Goal: Find specific page/section: Find specific page/section

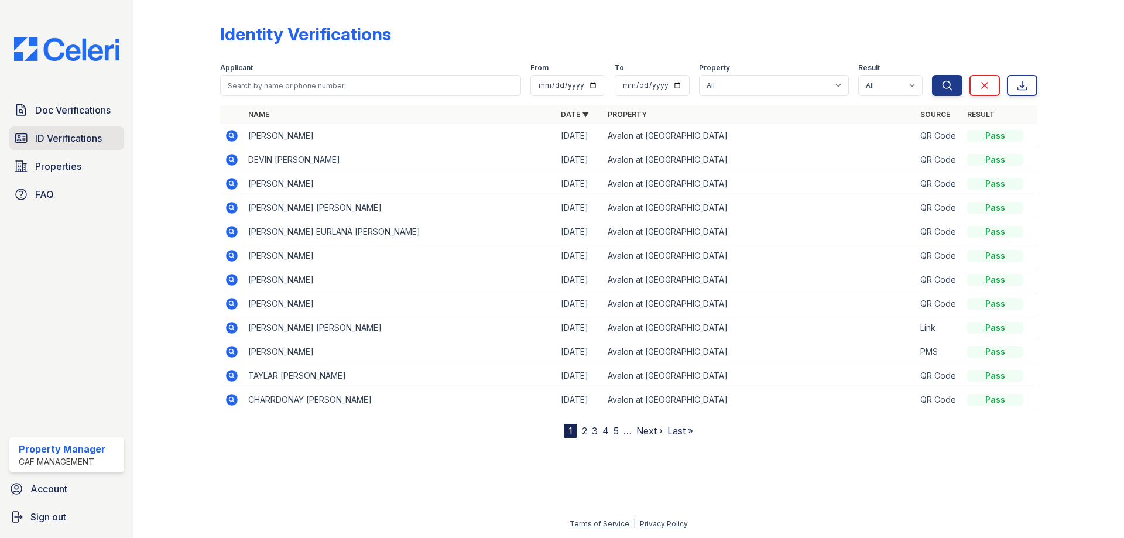
click at [44, 135] on span "ID Verifications" at bounding box center [68, 138] width 67 height 14
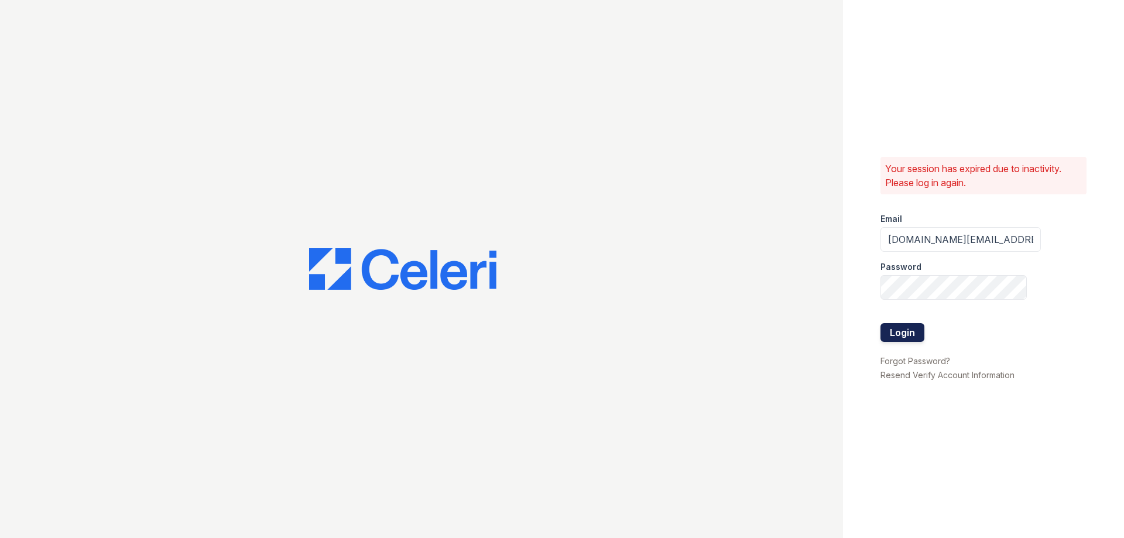
click at [898, 332] on button "Login" at bounding box center [902, 332] width 44 height 19
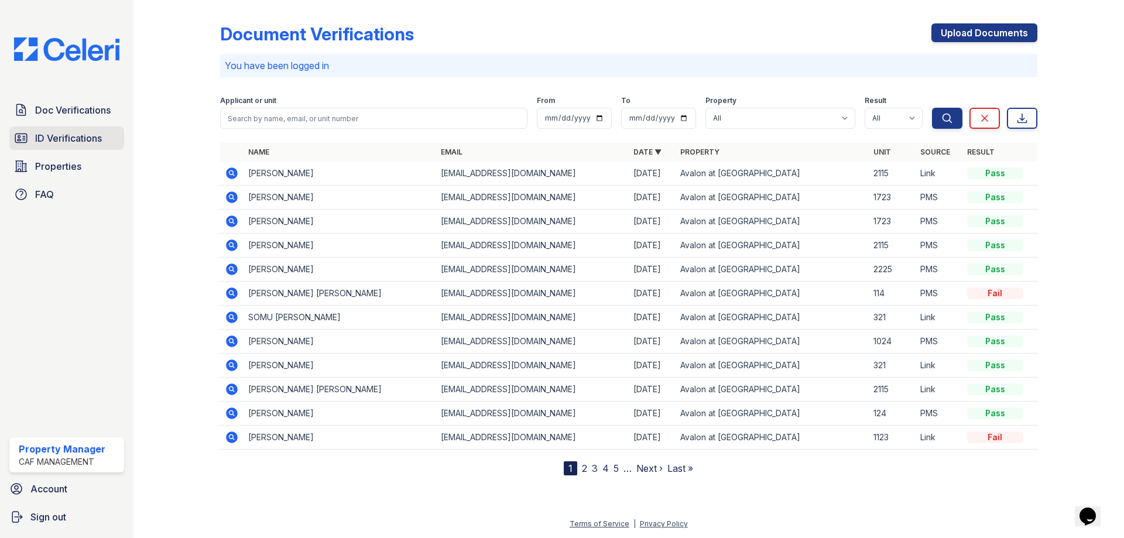
click at [84, 142] on span "ID Verifications" at bounding box center [68, 138] width 67 height 14
